Goal: Ask a question: Seek information or help from site administrators or community

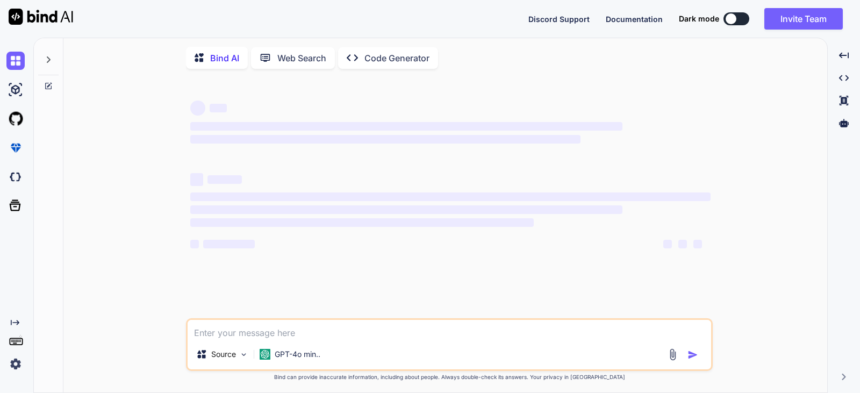
type textarea "x"
type textarea "Is there any ticket for me on tierpoint?"
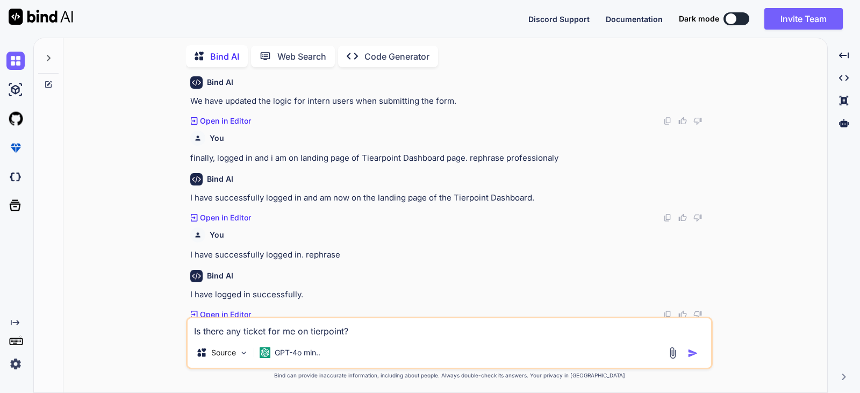
scroll to position [334, 0]
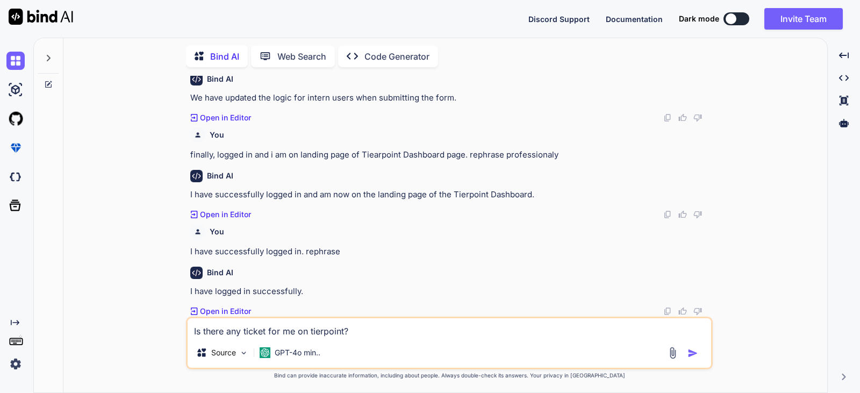
type textarea "x"
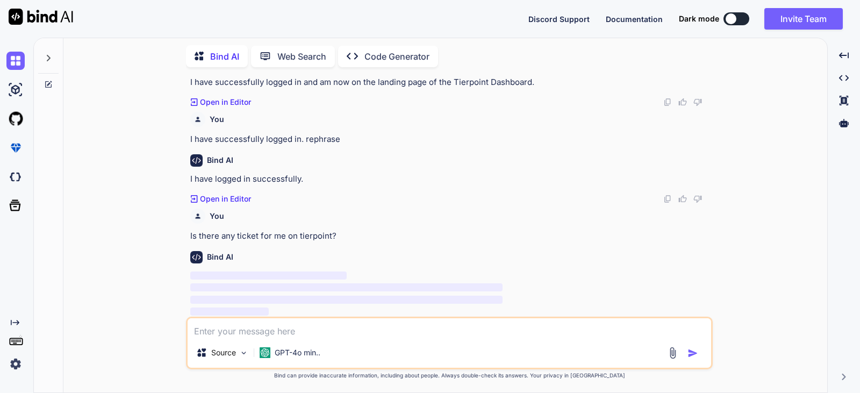
scroll to position [448, 0]
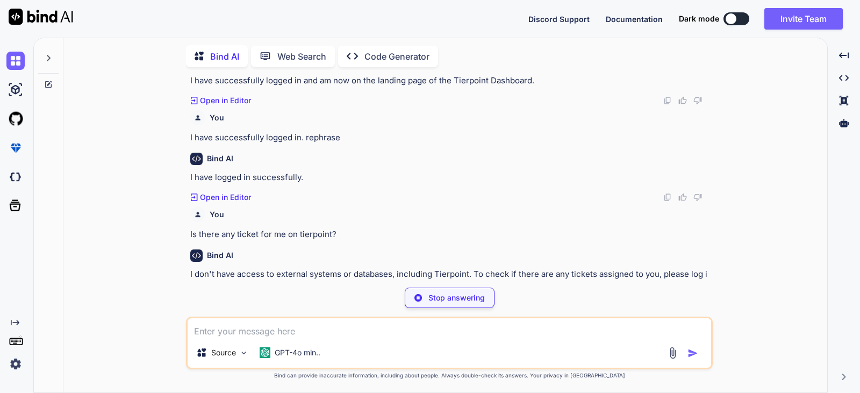
type textarea "x"
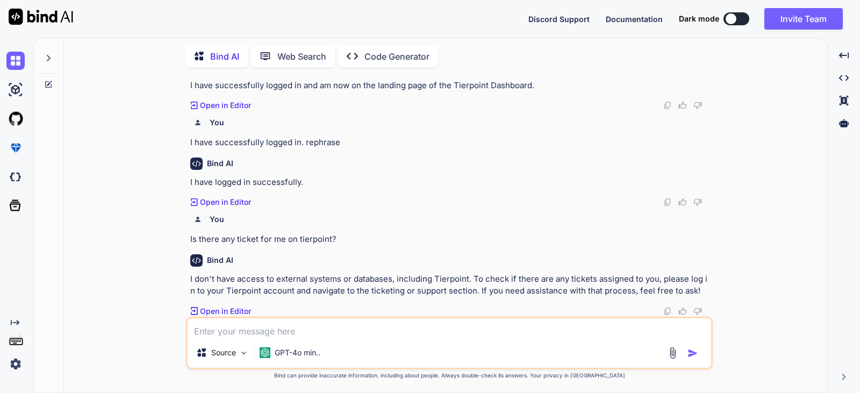
type textarea "Is there any ticket for me on tierpoint?"
type textarea "x"
type textarea "Is there any ticket for me on tierpoint?"
type textarea "x"
type textarea "Is there any ticket for me on tierpoint? r"
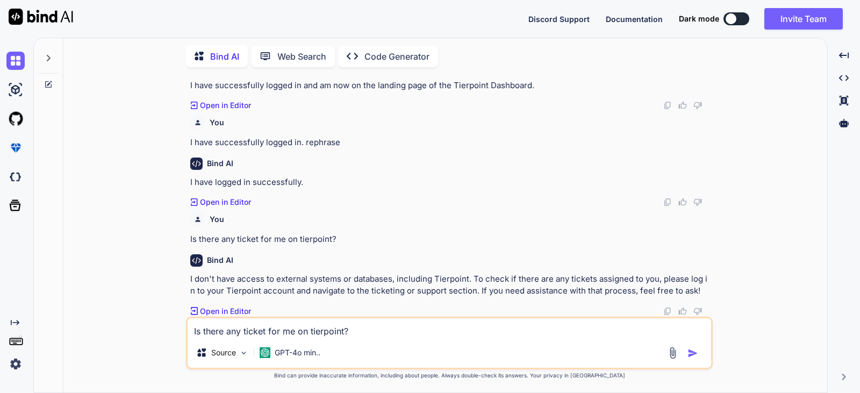
type textarea "x"
type textarea "Is there any ticket for me on tierpoint? re"
type textarea "x"
type textarea "Is there any ticket for me on tierpoint? rep"
type textarea "x"
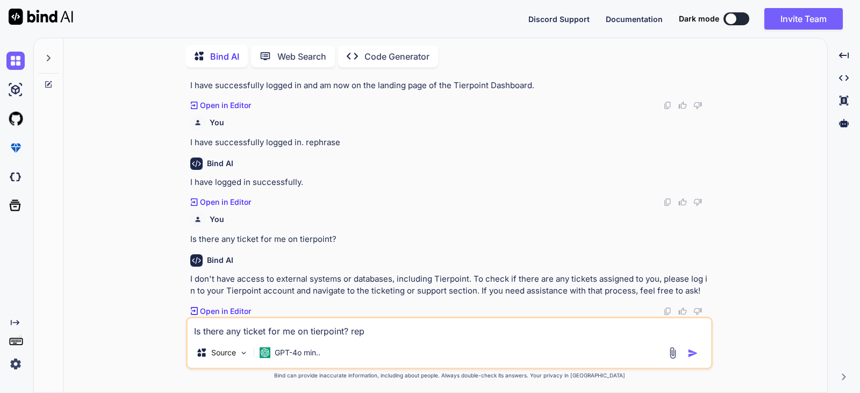
type textarea "Is there any ticket for me on tierpoint? [PERSON_NAME]"
type textarea "x"
type textarea "Is there any ticket for me on tierpoint? rephr"
type textarea "x"
type textarea "Is there any ticket for me on tierpoint? rephra"
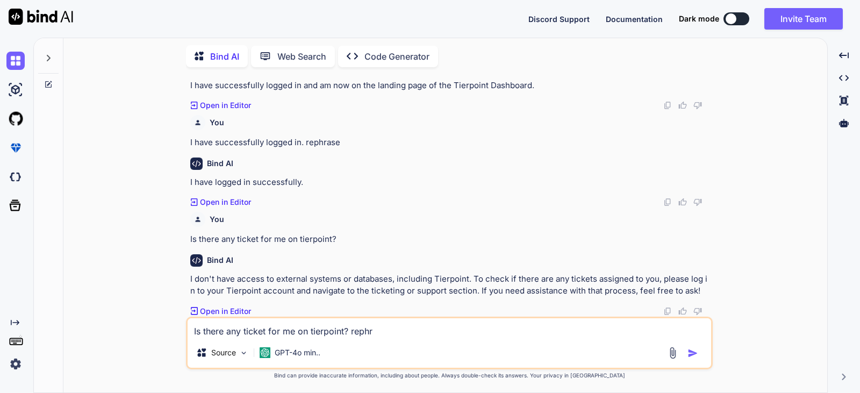
type textarea "x"
type textarea "Is there any ticket for me on tierpoint? rephras"
type textarea "x"
type textarea "Is there any ticket for me on tierpoint? rephrase"
type textarea "x"
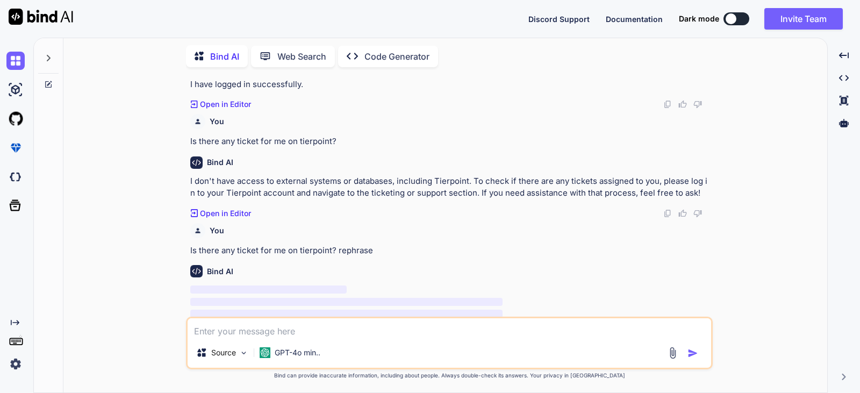
scroll to position [556, 0]
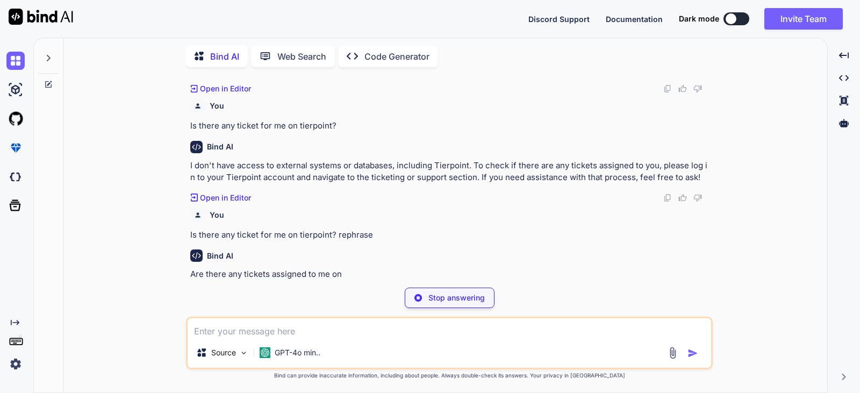
type textarea "x"
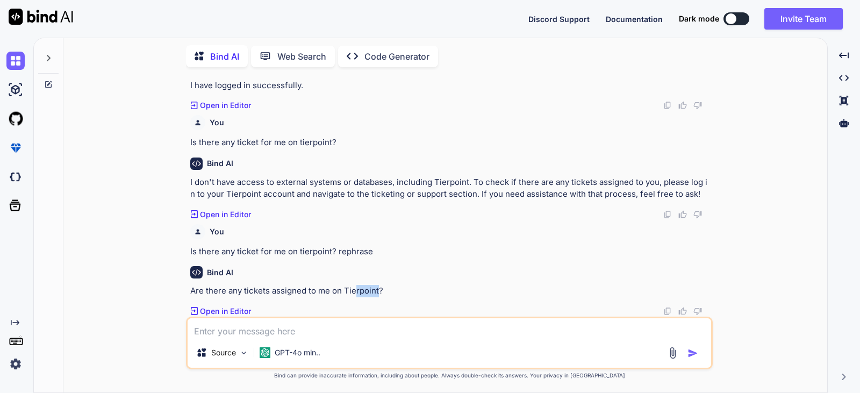
drag, startPoint x: 379, startPoint y: 288, endPoint x: 355, endPoint y: 289, distance: 24.2
click at [355, 289] on p "Are there any tickets assigned to me on Tierpoint?" at bounding box center [450, 291] width 520 height 12
click at [384, 289] on p "Are there any tickets assigned to me on Tierpoint?" at bounding box center [450, 291] width 520 height 12
drag, startPoint x: 388, startPoint y: 288, endPoint x: 168, endPoint y: 285, distance: 219.8
click at [168, 285] on div "You • We have modify the logic for intern user while submit the form. professio…" at bounding box center [449, 234] width 755 height 317
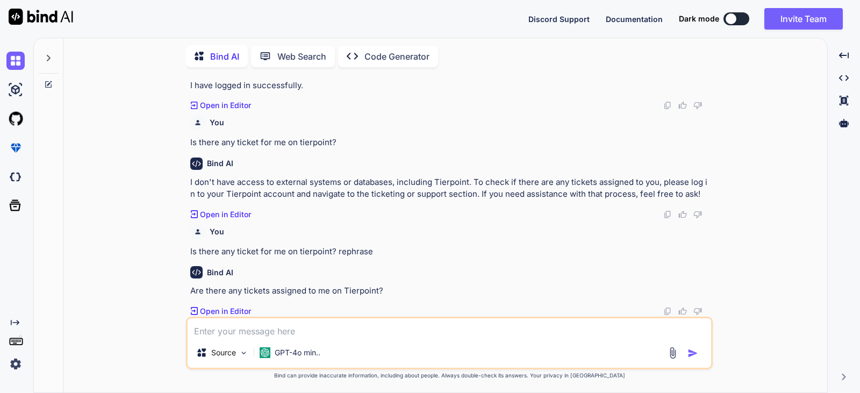
click at [203, 336] on textarea at bounding box center [450, 327] width 524 height 19
type textarea "m"
type textarea "x"
type textarea "mo"
type textarea "x"
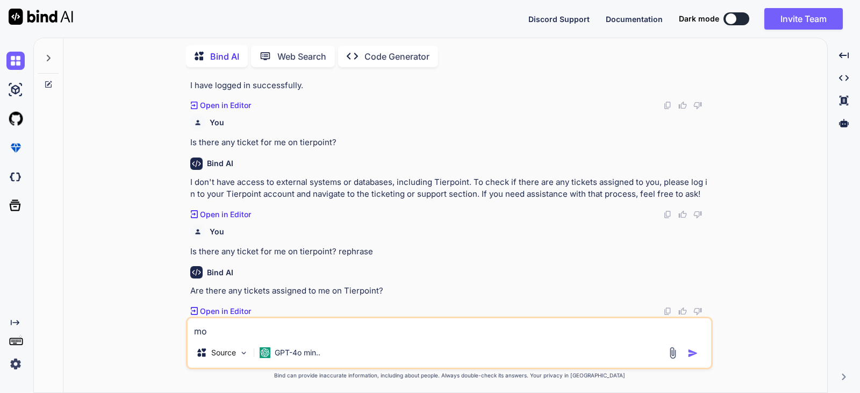
type textarea "mod"
type textarea "x"
type textarea "modi"
type textarea "x"
type textarea "modif"
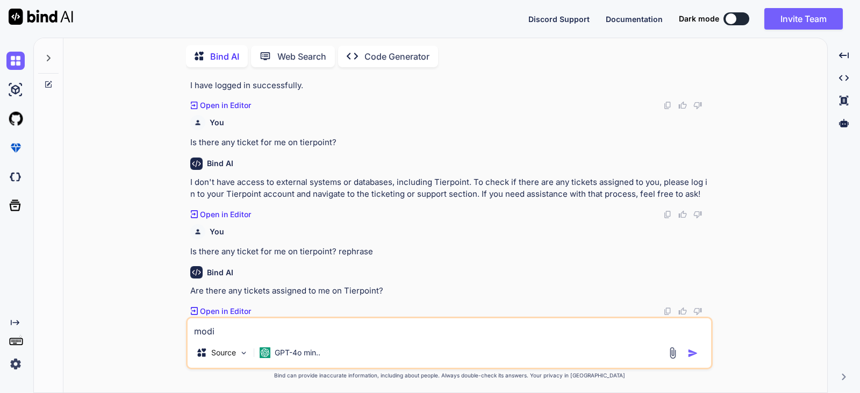
type textarea "x"
type textarea "modify"
type textarea "x"
type textarea "modify"
type textarea "x"
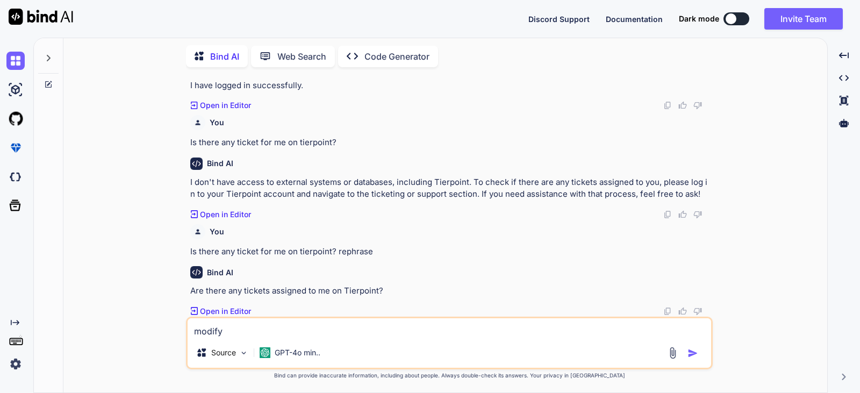
type textarea "modify f"
type textarea "x"
type textarea "modify fo"
type textarea "x"
type textarea "modify for"
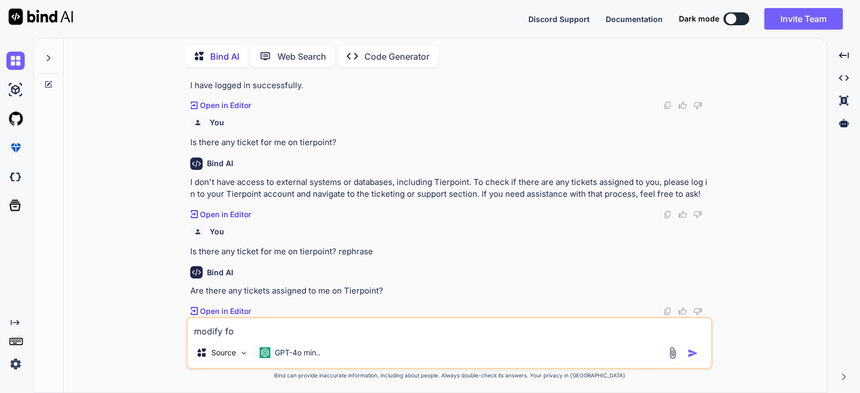
type textarea "x"
type textarea "modify for"
type textarea "x"
type textarea "modify for s"
type textarea "x"
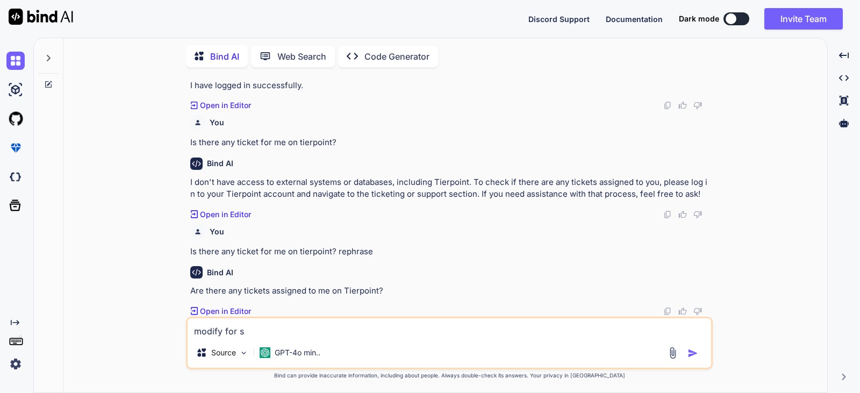
type textarea "modify for su"
type textarea "x"
type textarea "modify for sut"
type textarea "x"
type textarea "modify for suta"
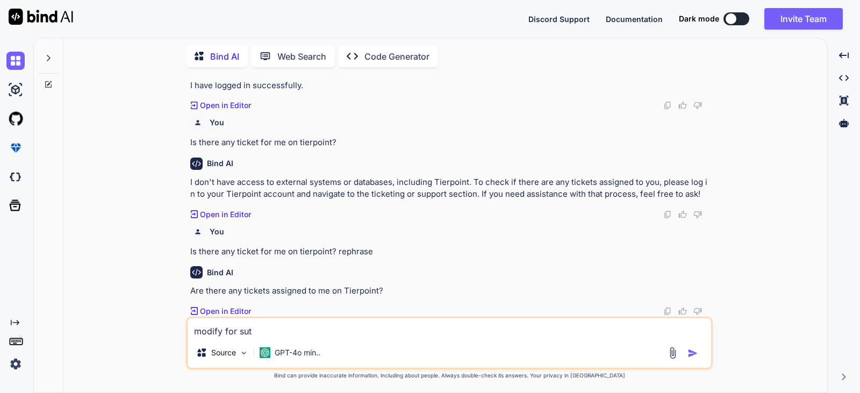
type textarea "x"
type textarea "modify for sutai"
type textarea "x"
type textarea "modify for sutaib"
type textarea "x"
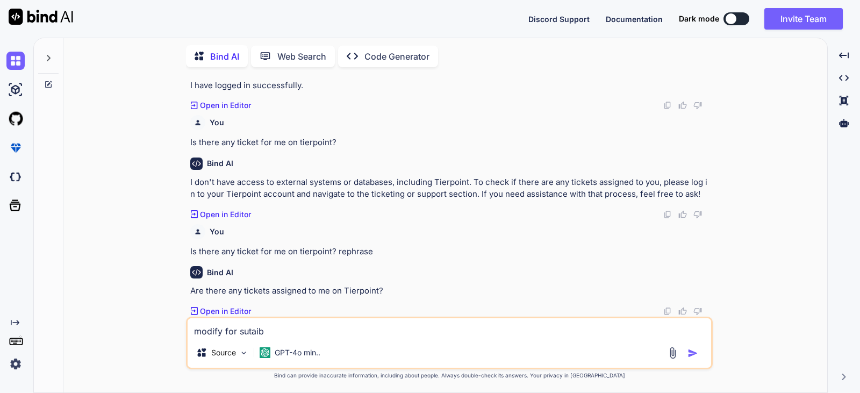
type textarea "modify for sutaibl"
type textarea "x"
type textarea "modify for sutaible"
type textarea "x"
type textarea "modify for sutaible"
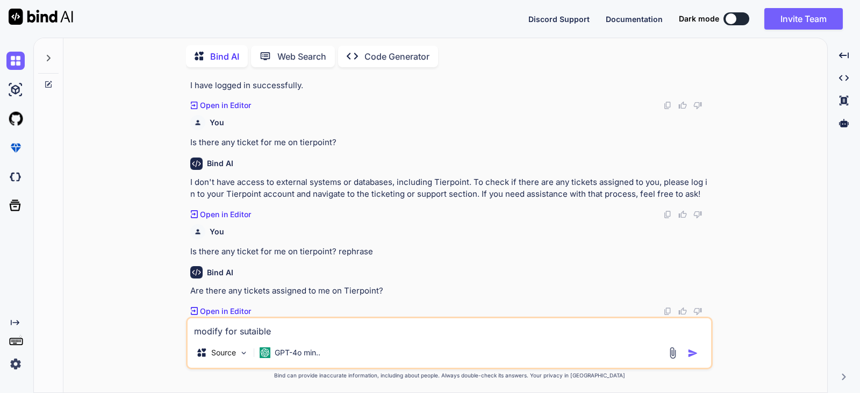
type textarea "x"
type textarea "modify for sutaible k"
type textarea "x"
type textarea "modify for sutaible"
type textarea "x"
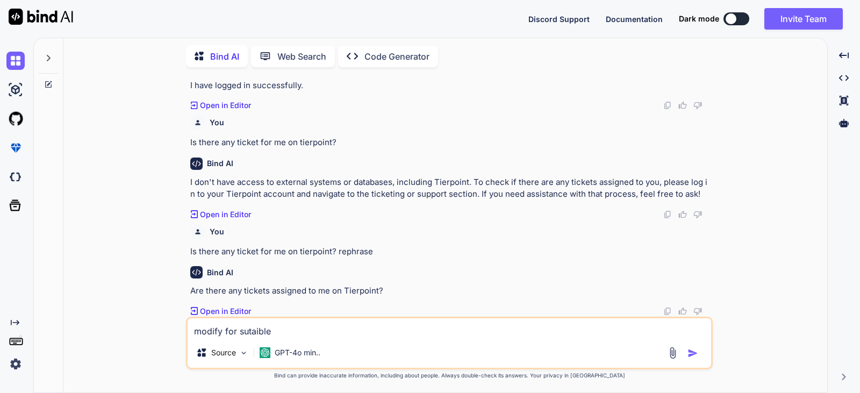
type textarea "modify for sutaible l"
type textarea "x"
type textarea "modify for sutaible li"
type textarea "x"
type textarea "modify for sutaible lin"
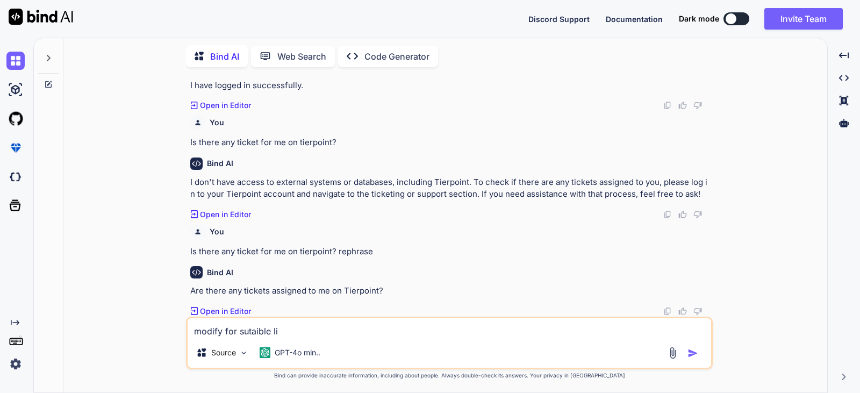
type textarea "x"
type textarea "modify for sutaible line"
type textarea "x"
type textarea "modify for sutaible lines"
type textarea "x"
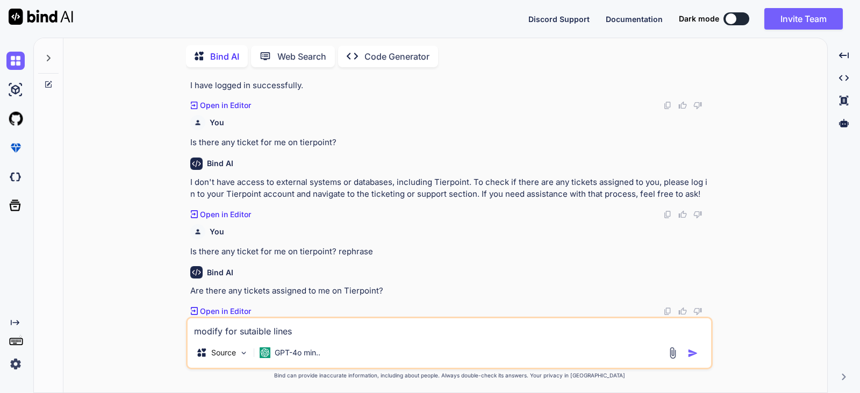
type textarea "modify for sutaible lines"
type textarea "x"
type textarea "modify for sutaible lines o"
type textarea "x"
type textarea "modify for sutaible lines oh"
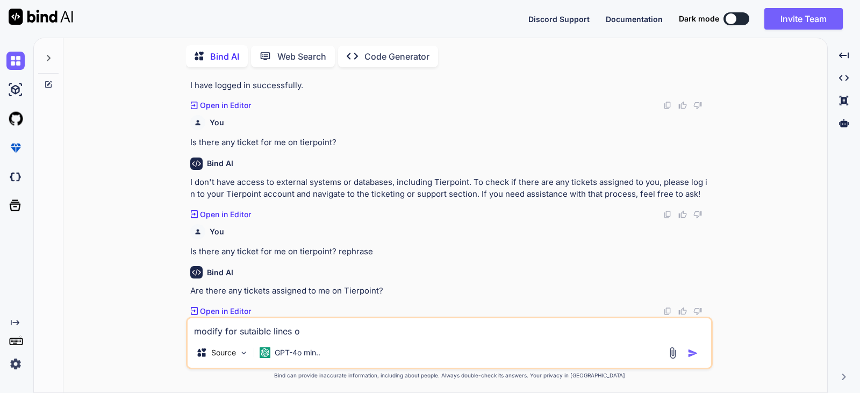
type textarea "x"
type textarea "modify for sutaible lines o"
type textarea "x"
type textarea "modify for sutaible lines"
type textarea "x"
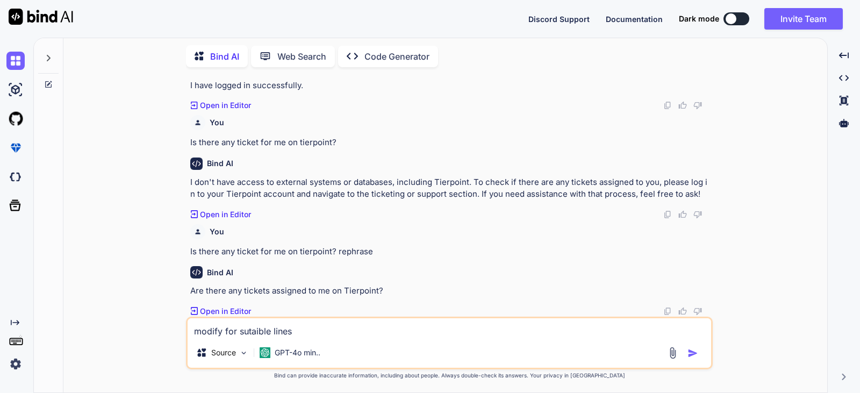
type textarea "modify for sutaible lines p"
type textarea "x"
type textarea "modify for sutaible lines pr"
type textarea "x"
type textarea "modify for sutaible lines pro"
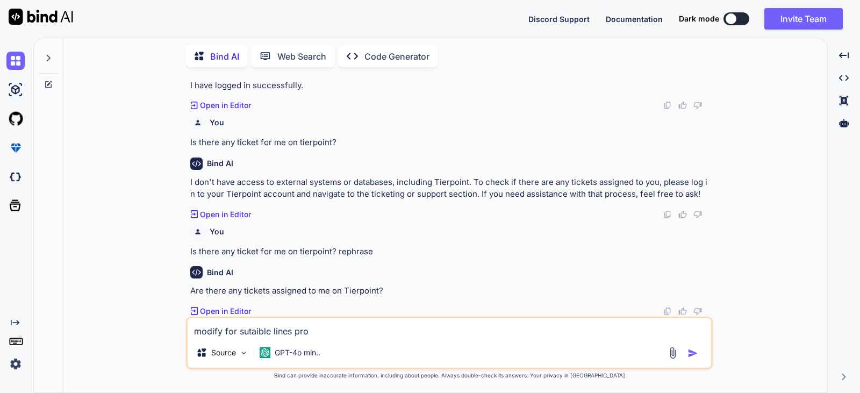
type textarea "x"
type textarea "modify for sutaible lines prof"
type textarea "x"
type textarea "modify for sutaible lines profe"
type textarea "x"
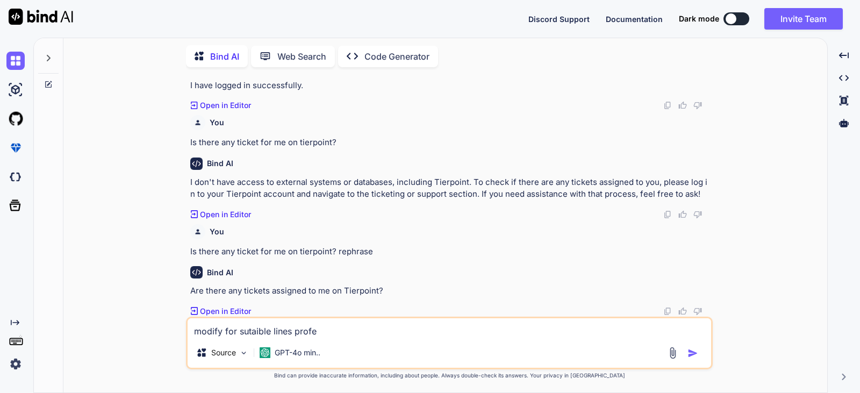
type textarea "modify for sutaible lines profes"
type textarea "x"
type textarea "modify for sutaible lines profess"
type textarea "x"
type textarea "modify for sutaible lines professo"
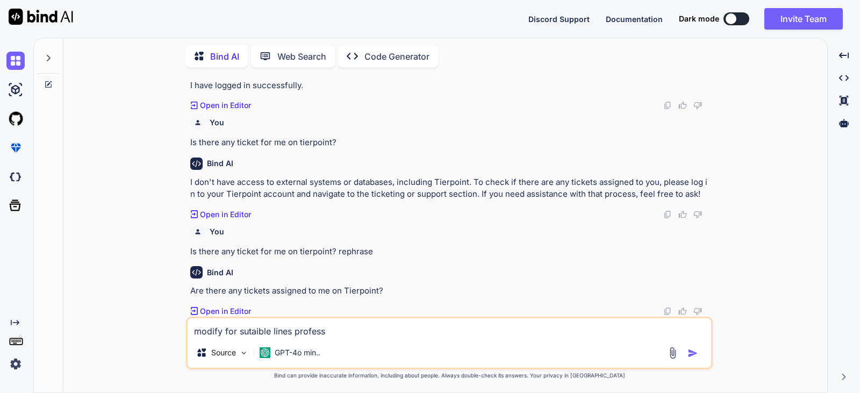
type textarea "x"
type textarea "modify for sutaible lines profess"
type textarea "x"
type textarea "modify for sutaible lines professi"
type textarea "x"
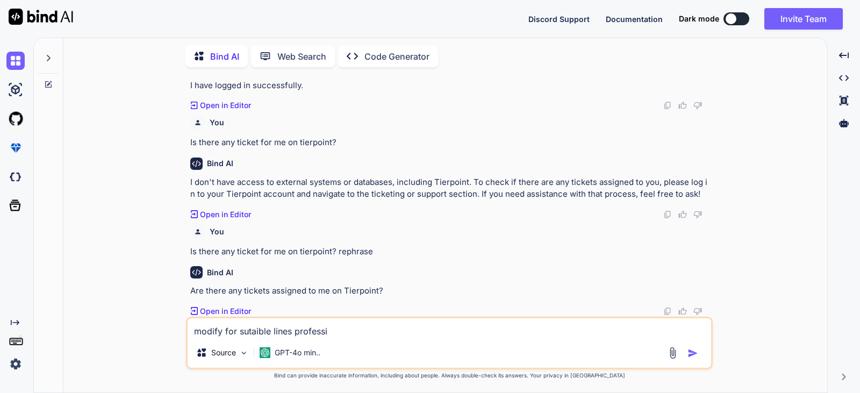
type textarea "modify for sutaible lines professio"
type textarea "x"
type textarea "modify for sutaible lines profession"
type textarea "x"
type textarea "modify for sutaible lines professiona"
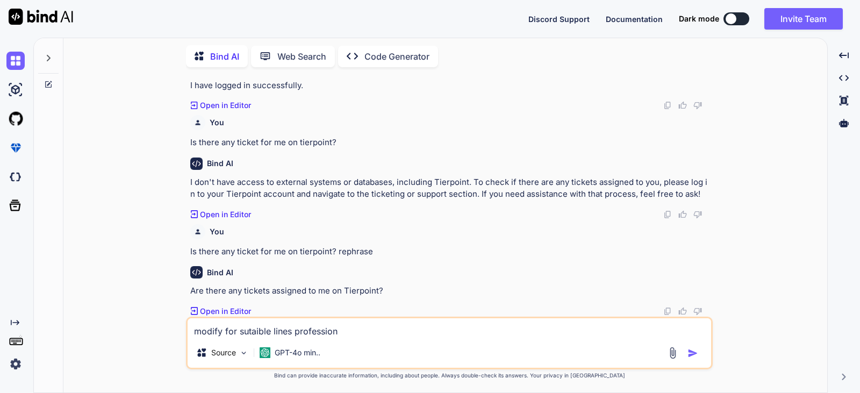
type textarea "x"
type textarea "modify for sutaible lines professional"
type textarea "x"
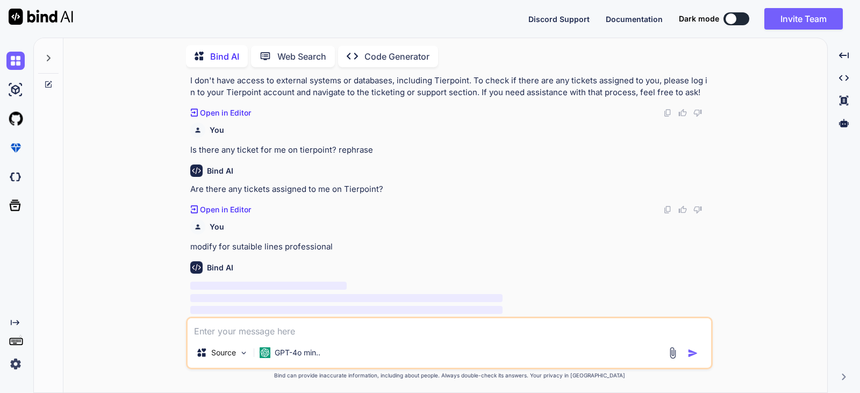
scroll to position [653, 0]
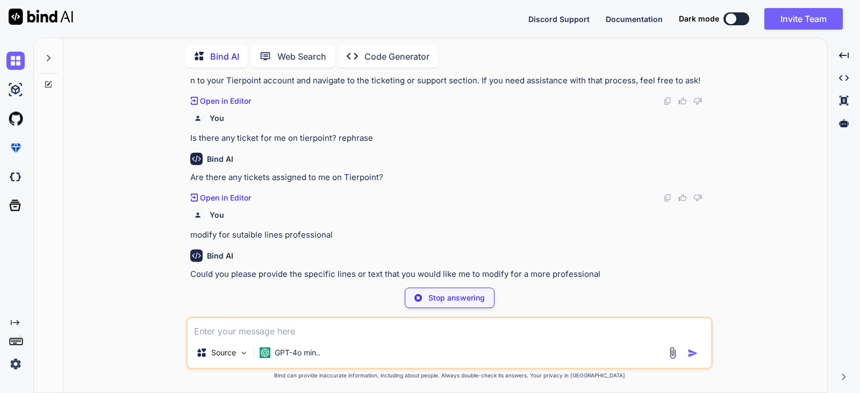
type textarea "x"
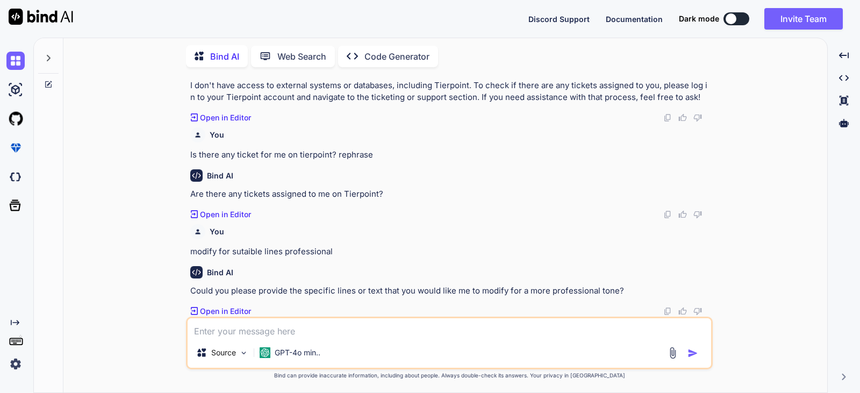
scroll to position [636, 0]
click at [224, 325] on textarea at bounding box center [450, 327] width 524 height 19
paste textarea "Is there any ticket for me on tierpoint?"
type textarea "Is there any ticket for me on tierpoint?"
type textarea "x"
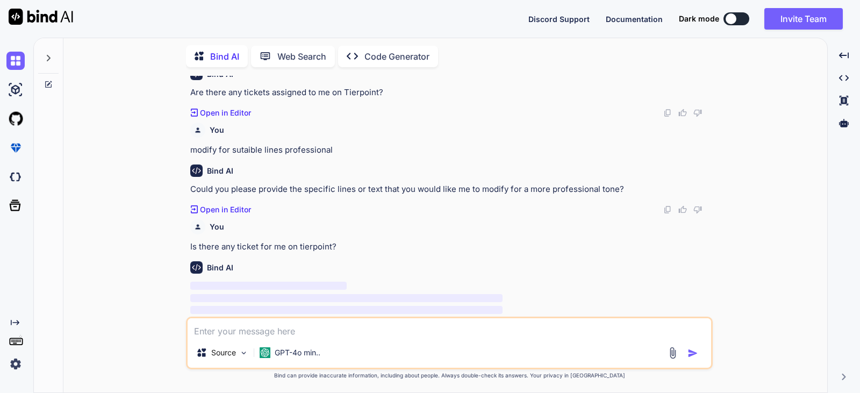
scroll to position [750, 0]
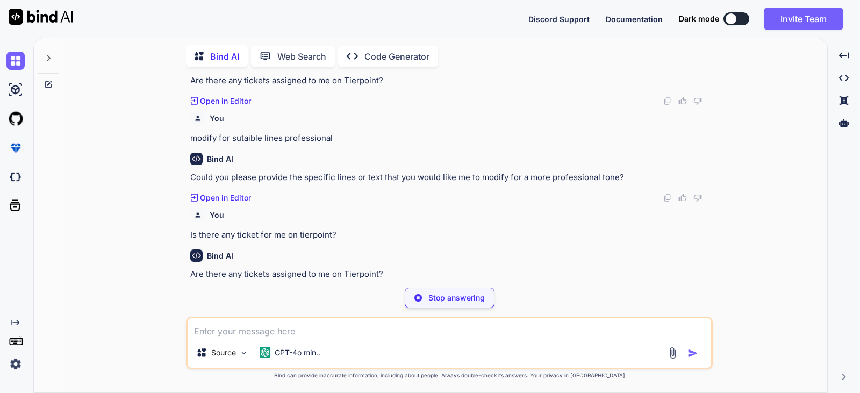
type textarea "x"
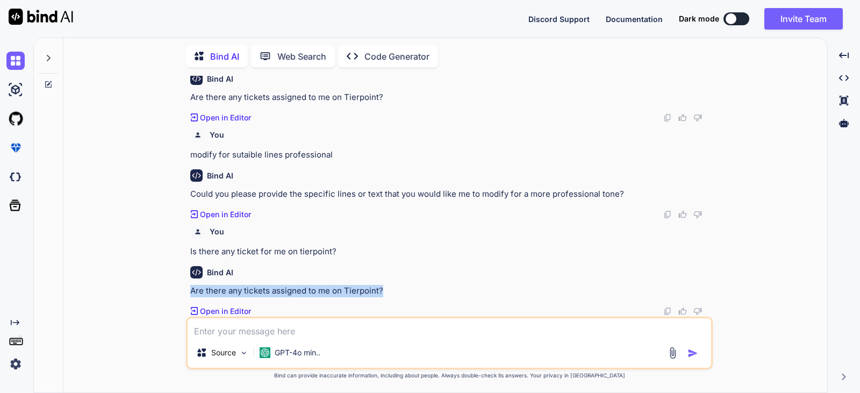
drag, startPoint x: 381, startPoint y: 288, endPoint x: 183, endPoint y: 288, distance: 198.3
click at [183, 288] on div "You • We have modify the logic for intern user while submit the form. professio…" at bounding box center [449, 234] width 755 height 317
copy p "Are there any tickets assigned to me on Tierpoint?"
click at [382, 284] on div "Bind AI Are there any tickets assigned to me on Tierpoint? Created with Pixso. …" at bounding box center [450, 286] width 520 height 59
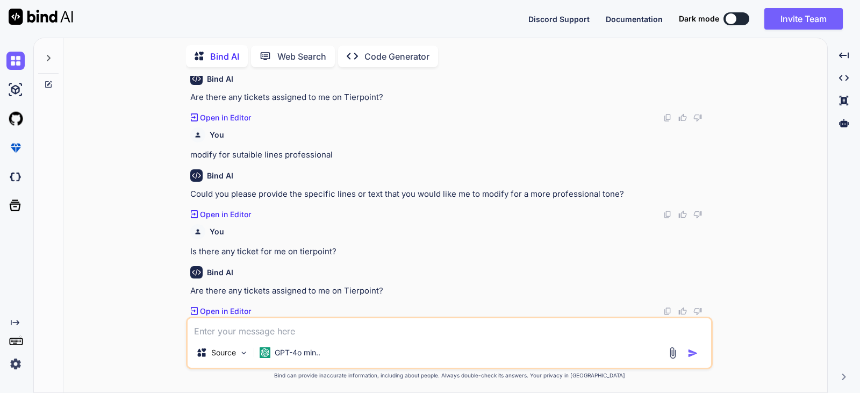
click at [271, 316] on div "Created with Pixso. Open in Editor" at bounding box center [450, 311] width 520 height 11
click at [247, 333] on textarea at bounding box center [450, 327] width 524 height 19
paste textarea "Are there any tickets assigned to me on Tierpoint?"
type textarea "Are there any tickets assigned to me on Tierpoint?"
type textarea "x"
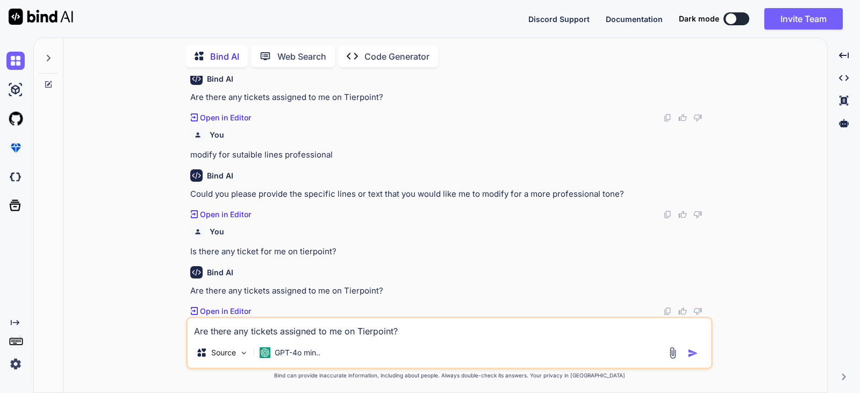
type textarea "Are there any tickets assigned to me on Tierpoint?"
type textarea "x"
drag, startPoint x: 336, startPoint y: 154, endPoint x: 188, endPoint y: 158, distance: 148.4
click at [188, 158] on div "You • We have modify the logic for intern user while submit the form. professio…" at bounding box center [449, 234] width 527 height 317
copy p "modify for sutaible lines professional"
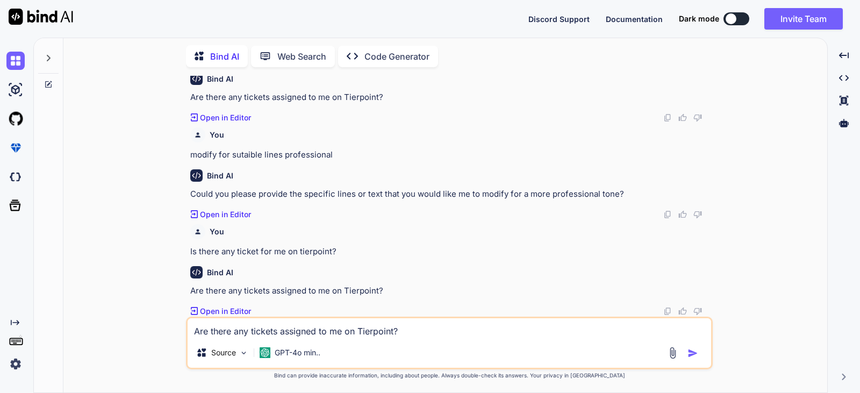
click at [413, 330] on textarea "Are there any tickets assigned to me on Tierpoint?" at bounding box center [450, 327] width 524 height 19
paste textarea "modify for sutaible lines professional"
type textarea "Are there any tickets assigned to me on Tierpoint? modify for sutaible lines pr…"
type textarea "x"
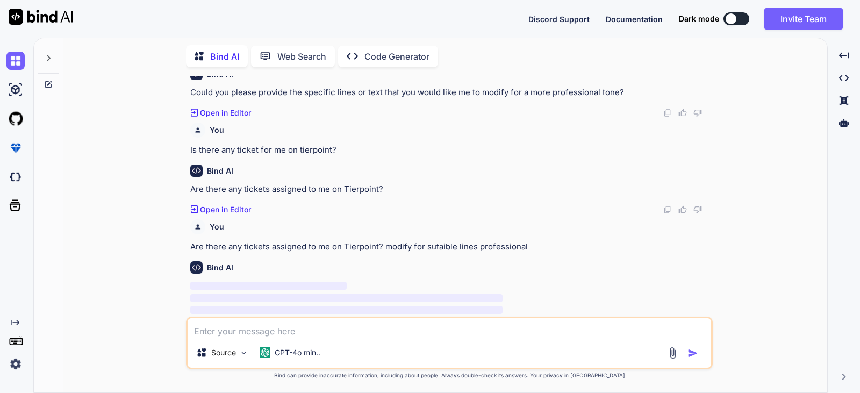
scroll to position [847, 0]
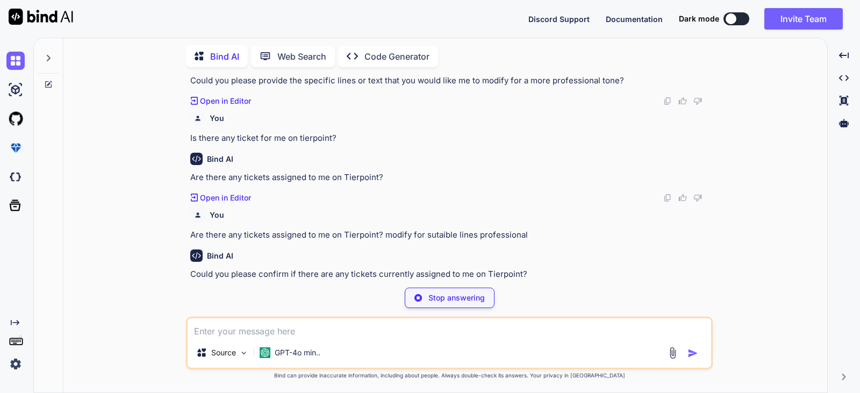
type textarea "x"
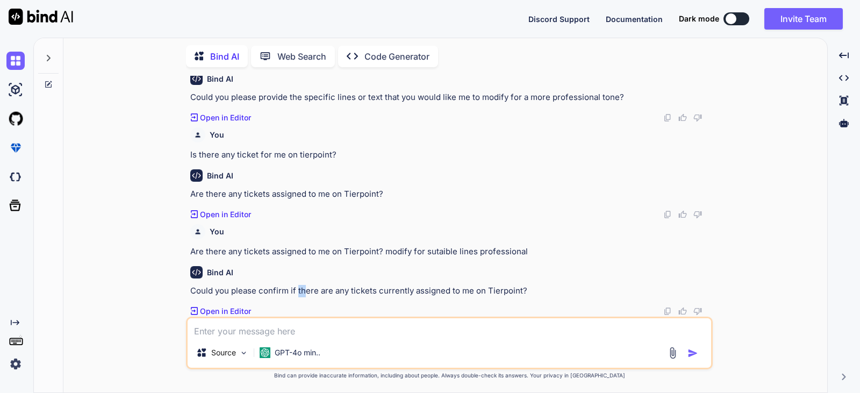
drag, startPoint x: 297, startPoint y: 291, endPoint x: 305, endPoint y: 291, distance: 8.6
click at [305, 291] on p "Could you please confirm if there are any tickets currently assigned to me on T…" at bounding box center [450, 291] width 520 height 12
drag, startPoint x: 187, startPoint y: 191, endPoint x: 388, endPoint y: 185, distance: 201.1
click at [388, 185] on div "You • We have modify the logic for intern user while submit the form. professio…" at bounding box center [449, 234] width 527 height 317
copy p "Are there any tickets assigned to me on Tierpoint?"
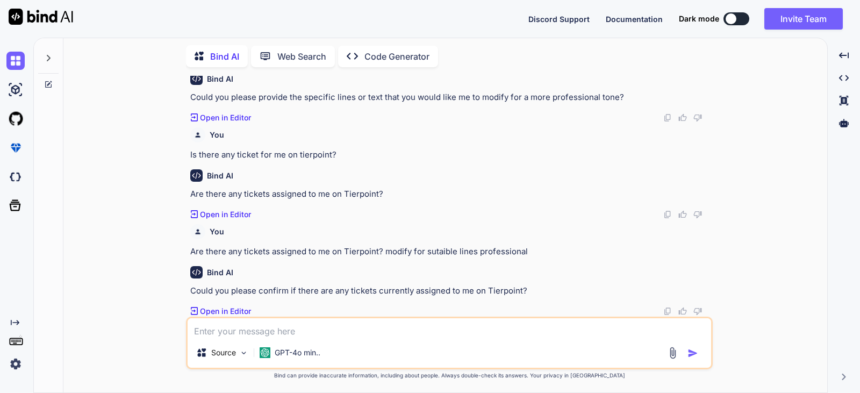
click at [418, 156] on p "Is there any ticket for me on tierpoint?" at bounding box center [450, 155] width 520 height 12
